Goal: Task Accomplishment & Management: Use online tool/utility

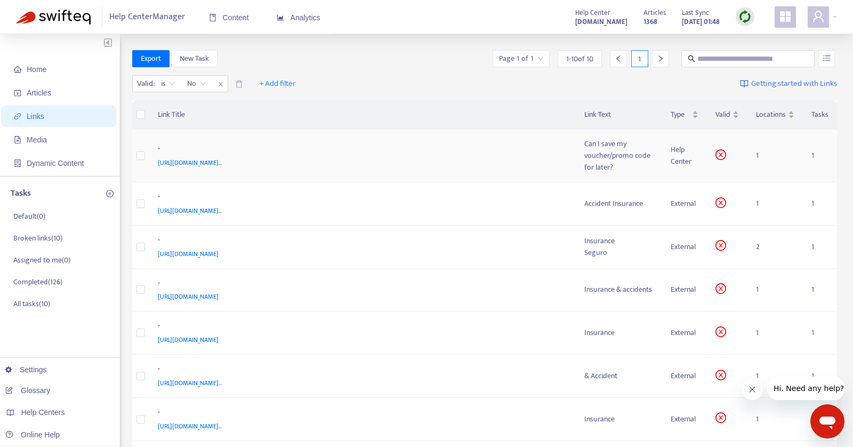
click at [607, 158] on div "Can I save my voucher/promo code for later?" at bounding box center [619, 155] width 70 height 35
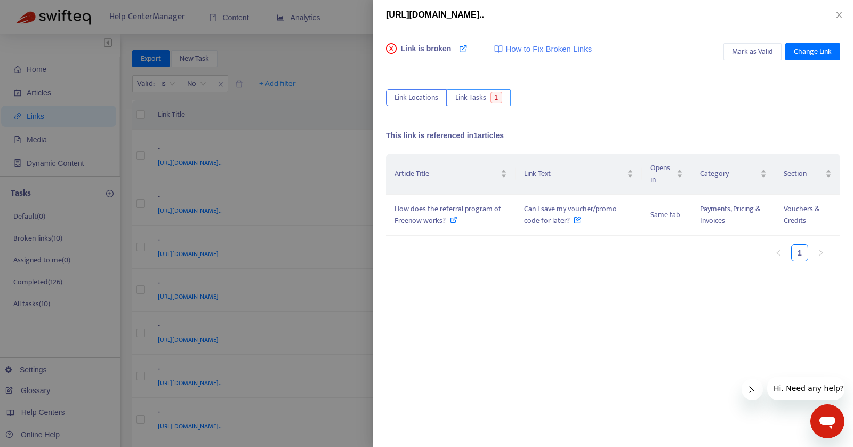
click at [471, 99] on span "Link Tasks" at bounding box center [470, 98] width 31 height 12
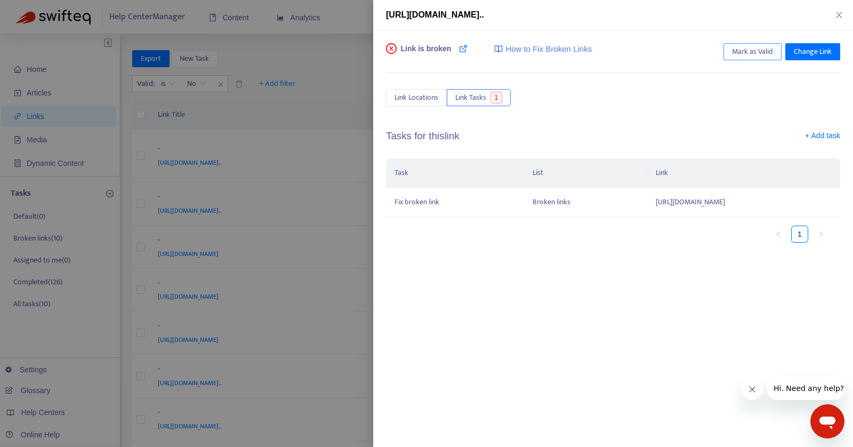
click at [757, 53] on span "Mark as Valid" at bounding box center [752, 52] width 41 height 12
click at [757, 53] on span "Unmark as Valid" at bounding box center [748, 52] width 50 height 12
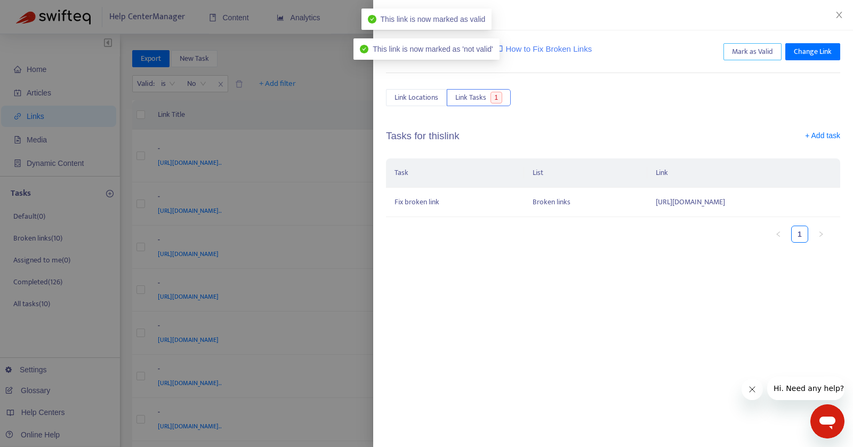
click at [757, 53] on span "Mark as Valid" at bounding box center [752, 52] width 41 height 12
click at [839, 17] on icon "close" at bounding box center [839, 15] width 9 height 9
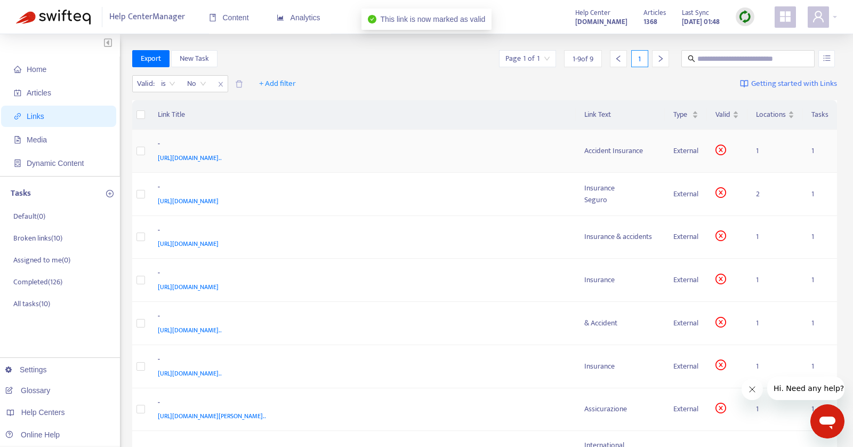
click at [601, 153] on div "Accident Insurance" at bounding box center [620, 151] width 73 height 12
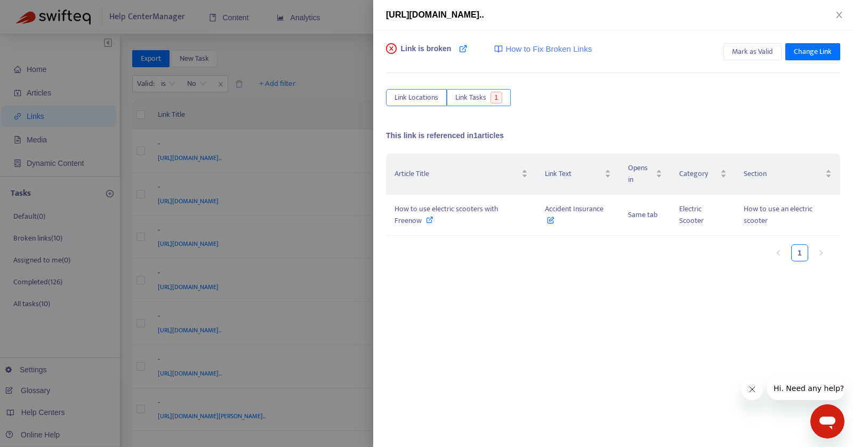
click at [467, 95] on span "Link Tasks" at bounding box center [470, 98] width 31 height 12
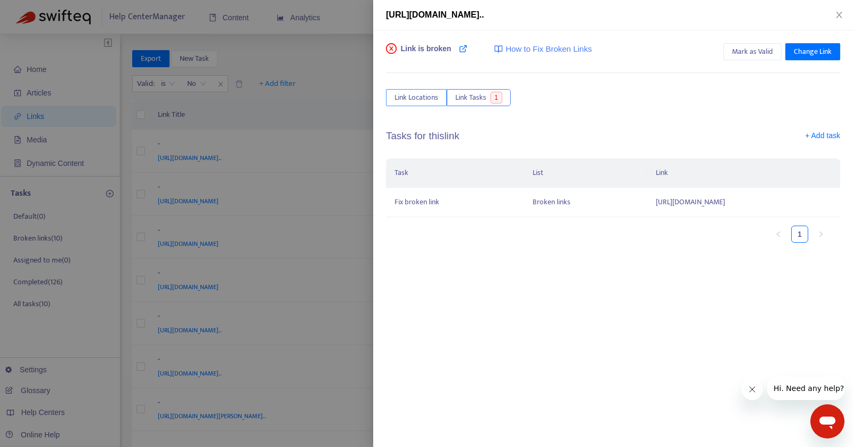
click at [424, 96] on span "Link Locations" at bounding box center [417, 98] width 44 height 12
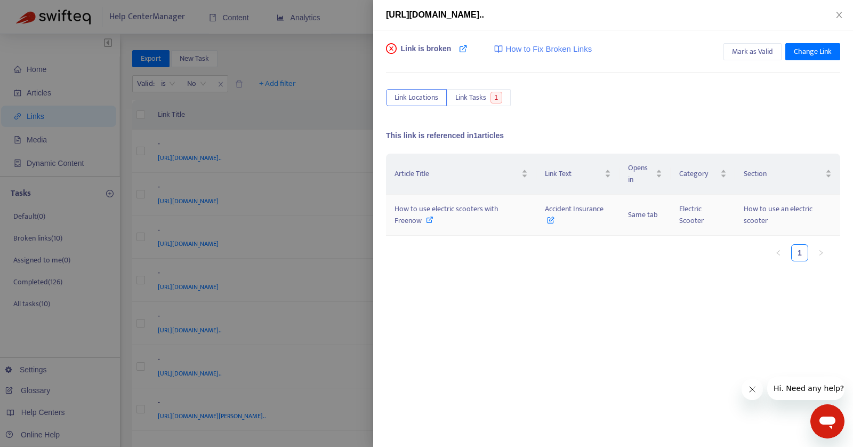
click at [448, 212] on span "How to use electric scooters with Freenow" at bounding box center [447, 215] width 104 height 24
click at [770, 58] on button "Mark as Valid" at bounding box center [753, 51] width 58 height 17
click at [840, 17] on icon "close" at bounding box center [839, 15] width 9 height 9
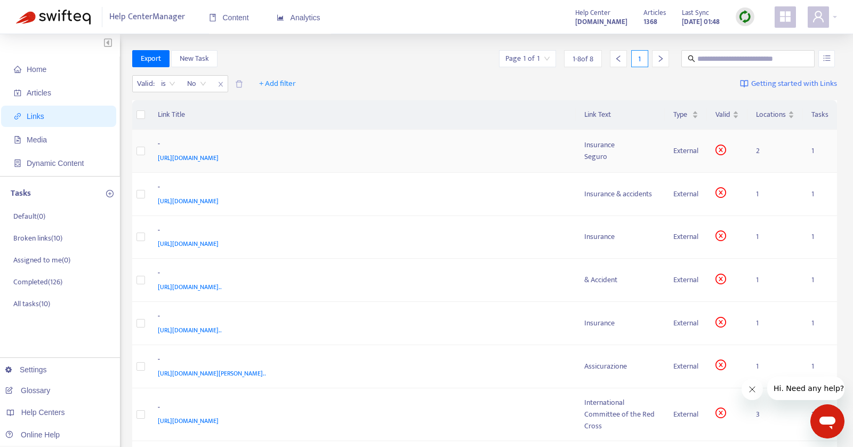
click at [390, 163] on td "- https://voi.kustomer.help/es/-rkwZyM2u_" at bounding box center [362, 151] width 427 height 43
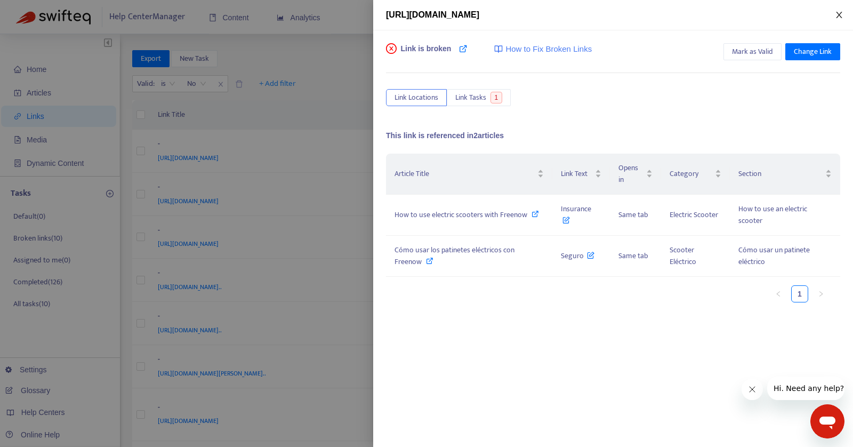
click at [839, 17] on icon "close" at bounding box center [839, 15] width 9 height 9
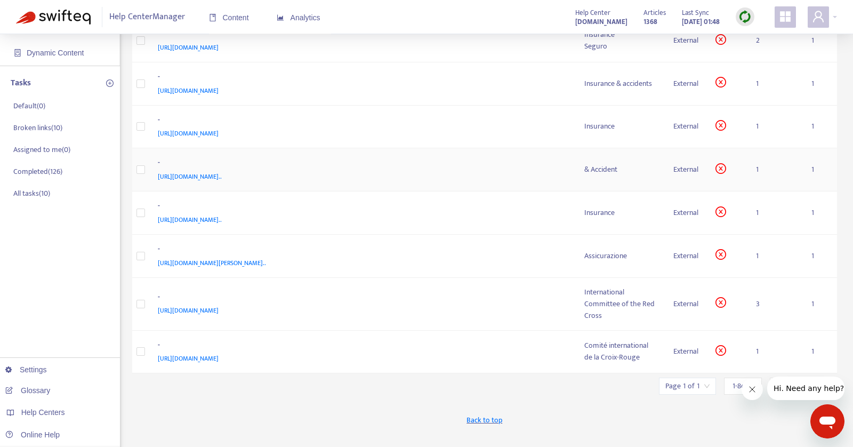
scroll to position [111, 0]
click at [406, 299] on div "-" at bounding box center [361, 298] width 406 height 14
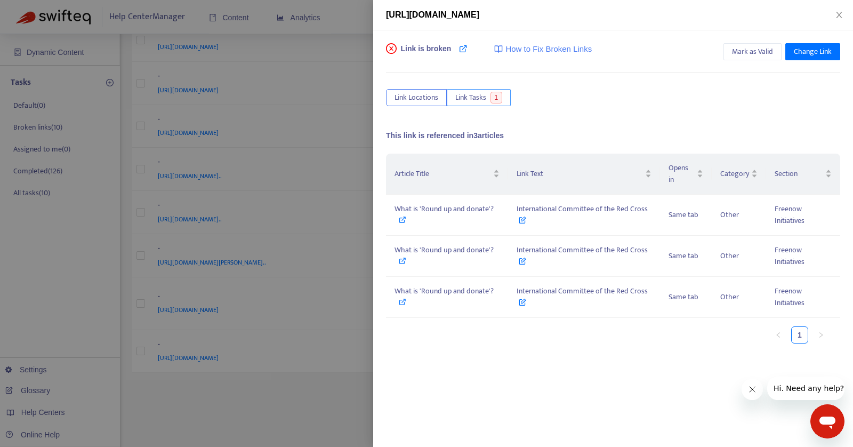
click at [472, 97] on span "Link Tasks" at bounding box center [470, 98] width 31 height 12
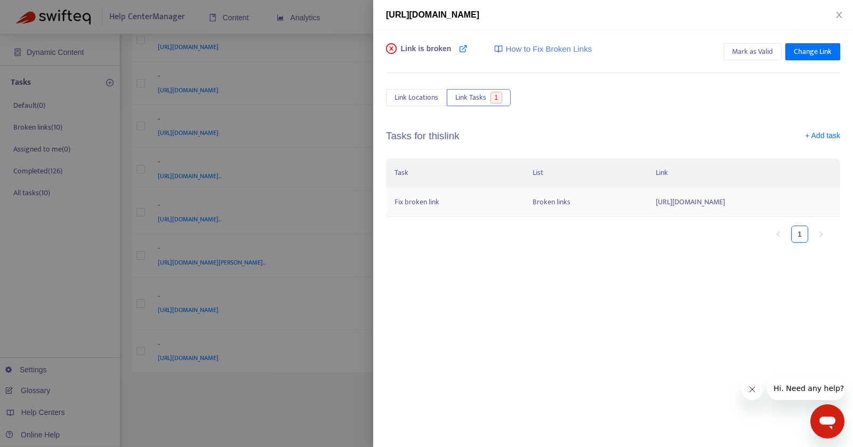
click at [688, 201] on td "[URL][DOMAIN_NAME]" at bounding box center [743, 202] width 193 height 29
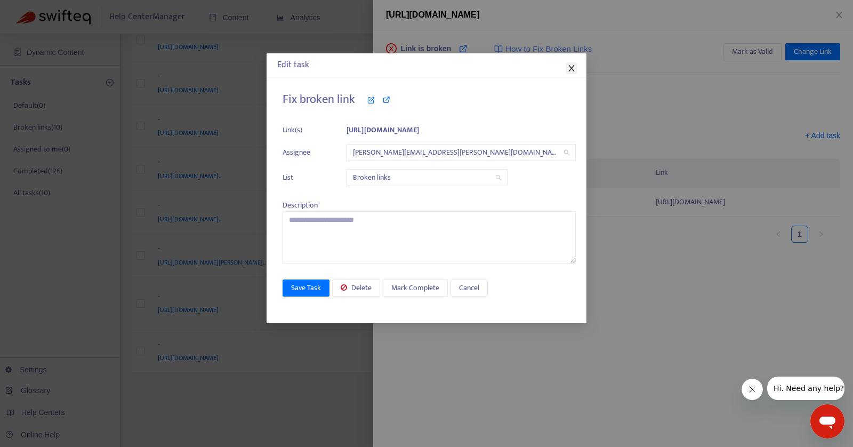
click at [574, 65] on icon "close" at bounding box center [571, 68] width 9 height 9
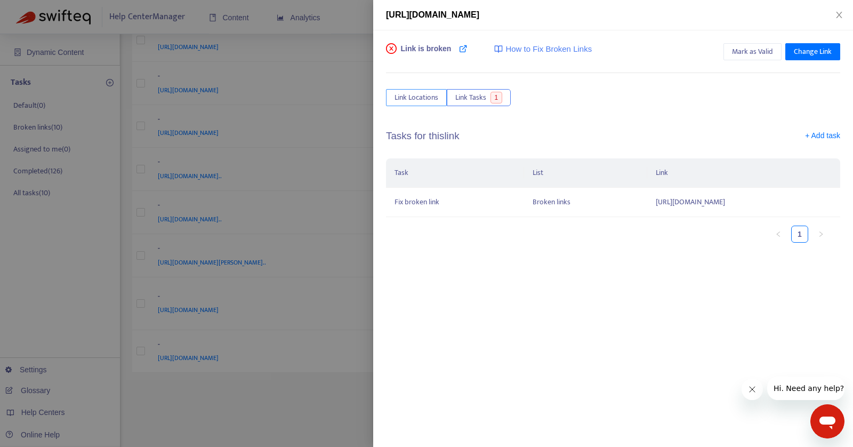
click at [430, 89] on button "Link Locations" at bounding box center [416, 97] width 61 height 17
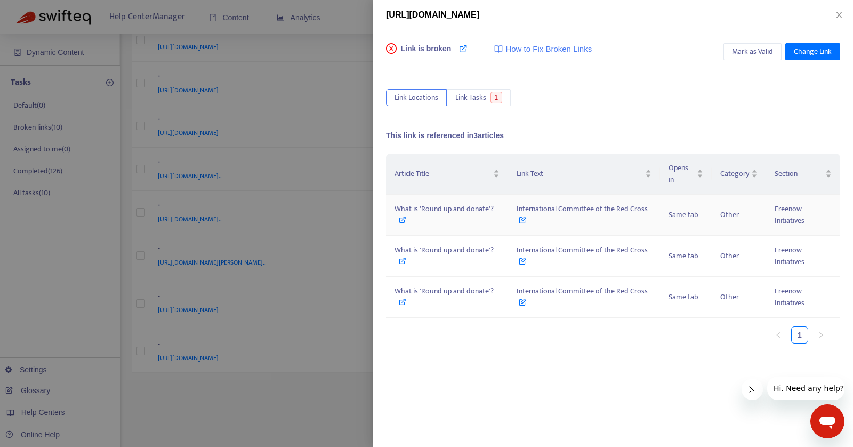
click at [416, 210] on span "What is 'Round up and donate'?" at bounding box center [444, 209] width 99 height 12
click at [462, 94] on span "Link Tasks" at bounding box center [470, 98] width 31 height 12
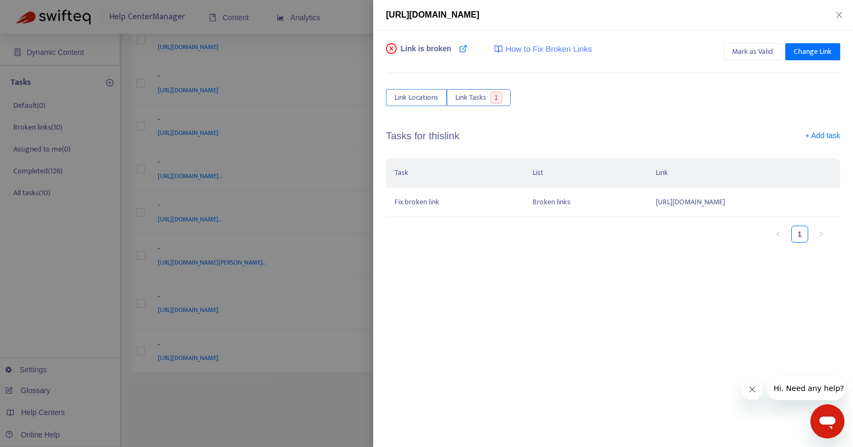
click at [422, 93] on span "Link Locations" at bounding box center [417, 98] width 44 height 12
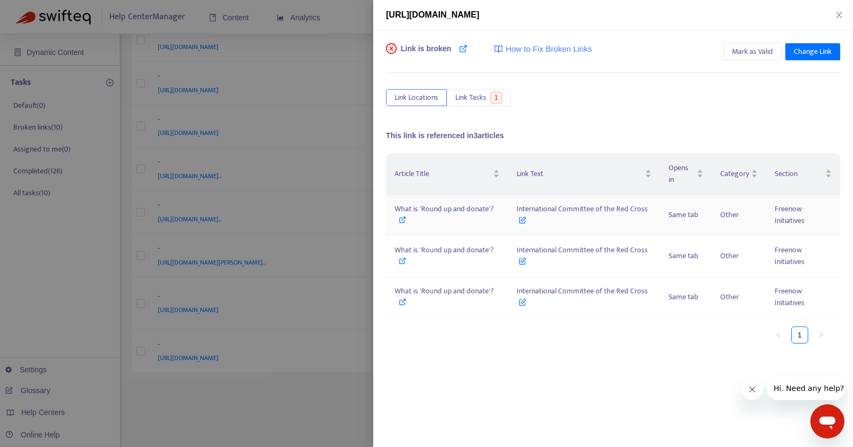
click at [422, 200] on td "What is 'Round up and donate'?" at bounding box center [447, 215] width 122 height 41
click at [421, 211] on span "What is 'Round up and donate'?" at bounding box center [444, 209] width 99 height 12
